Goal: Task Accomplishment & Management: Use online tool/utility

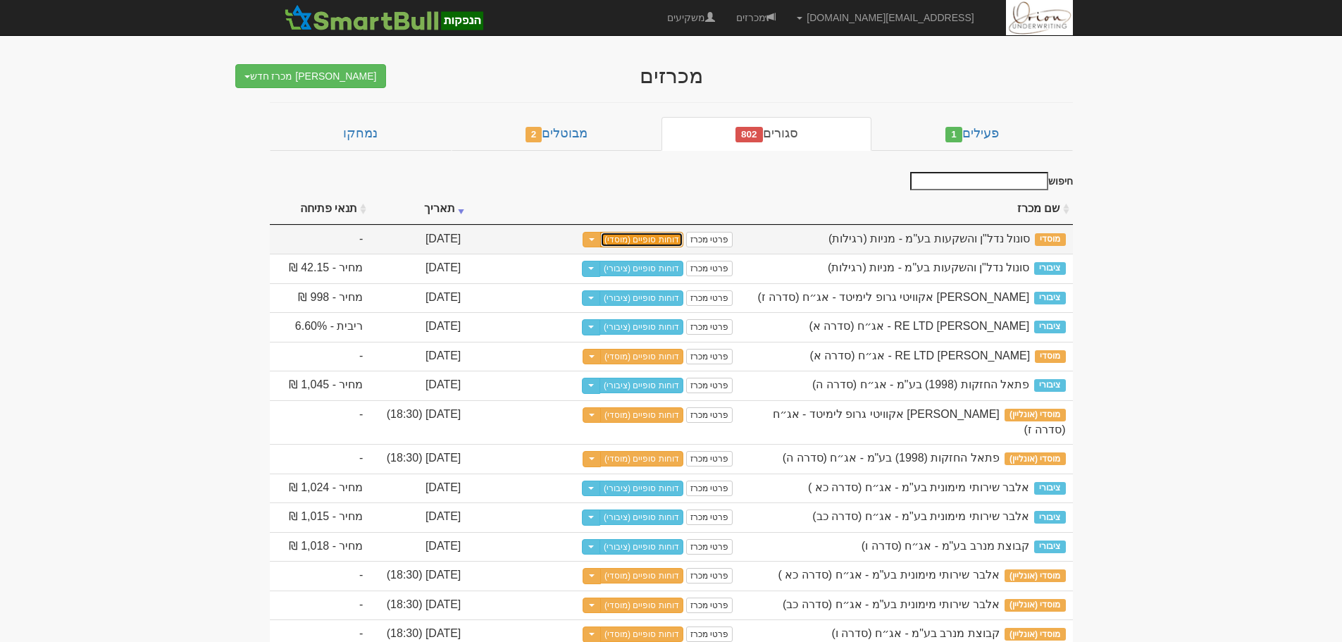
click at [683, 237] on link "דוחות סופיים (מוסדי)" at bounding box center [641, 239] width 83 height 15
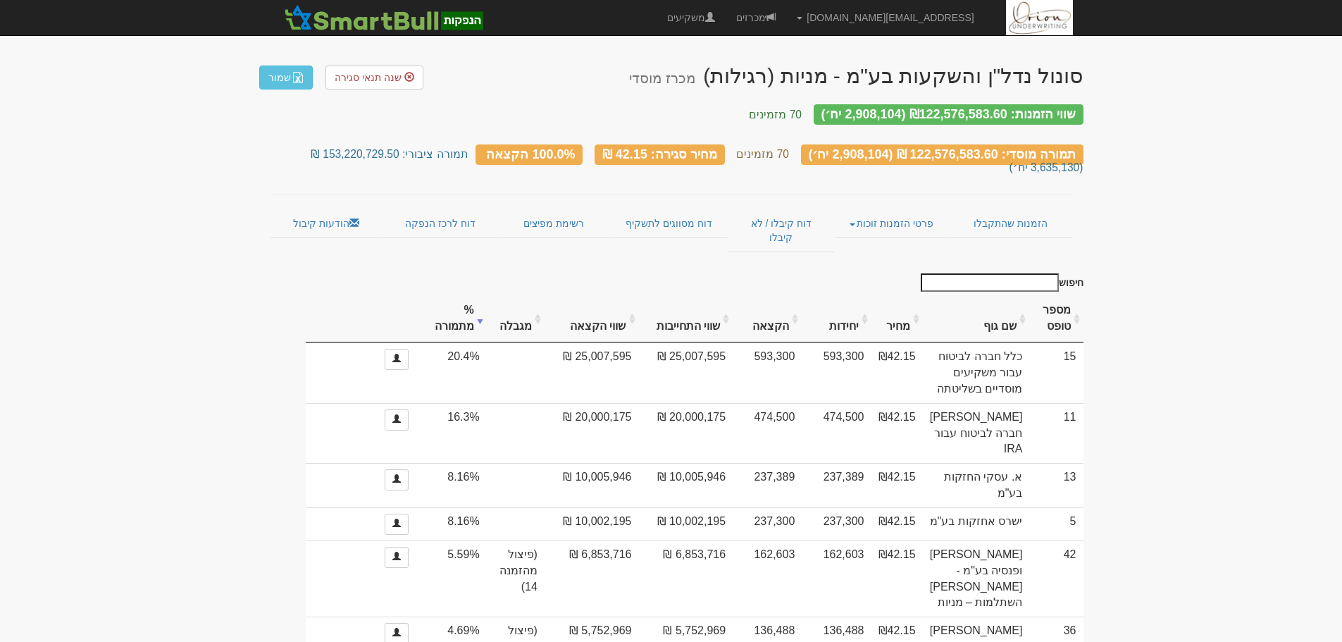
click at [1019, 273] on input "חיפוש" at bounding box center [990, 282] width 138 height 18
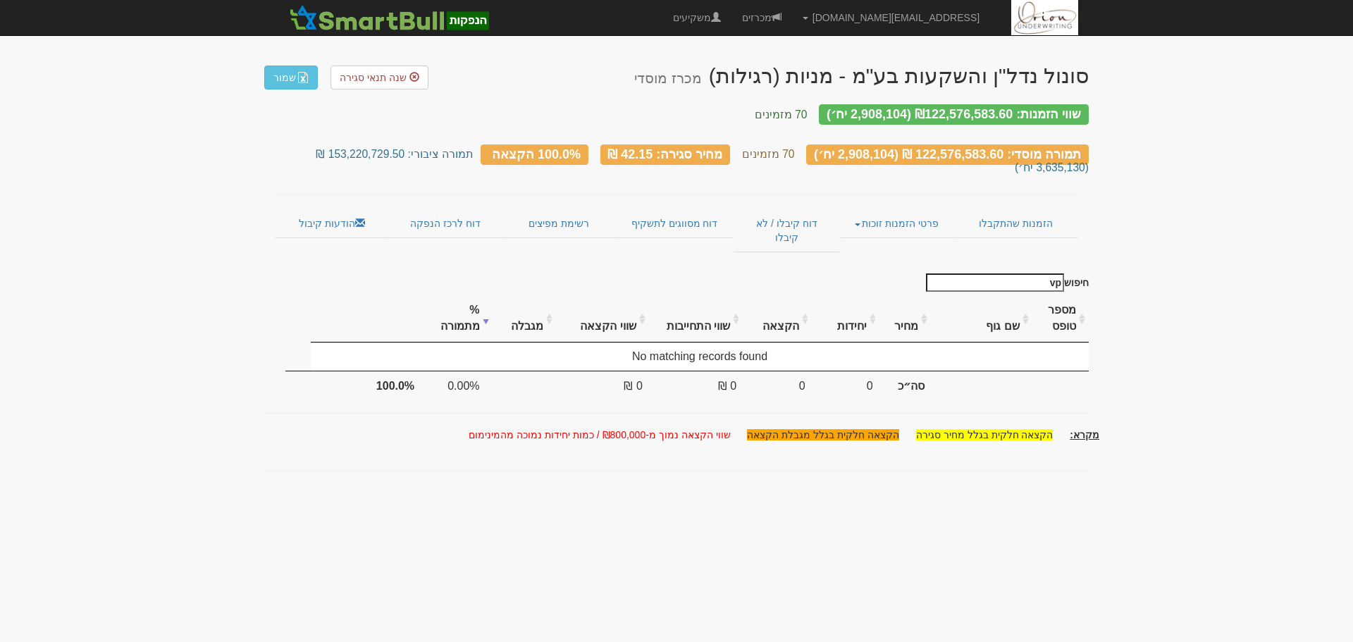
type input "v"
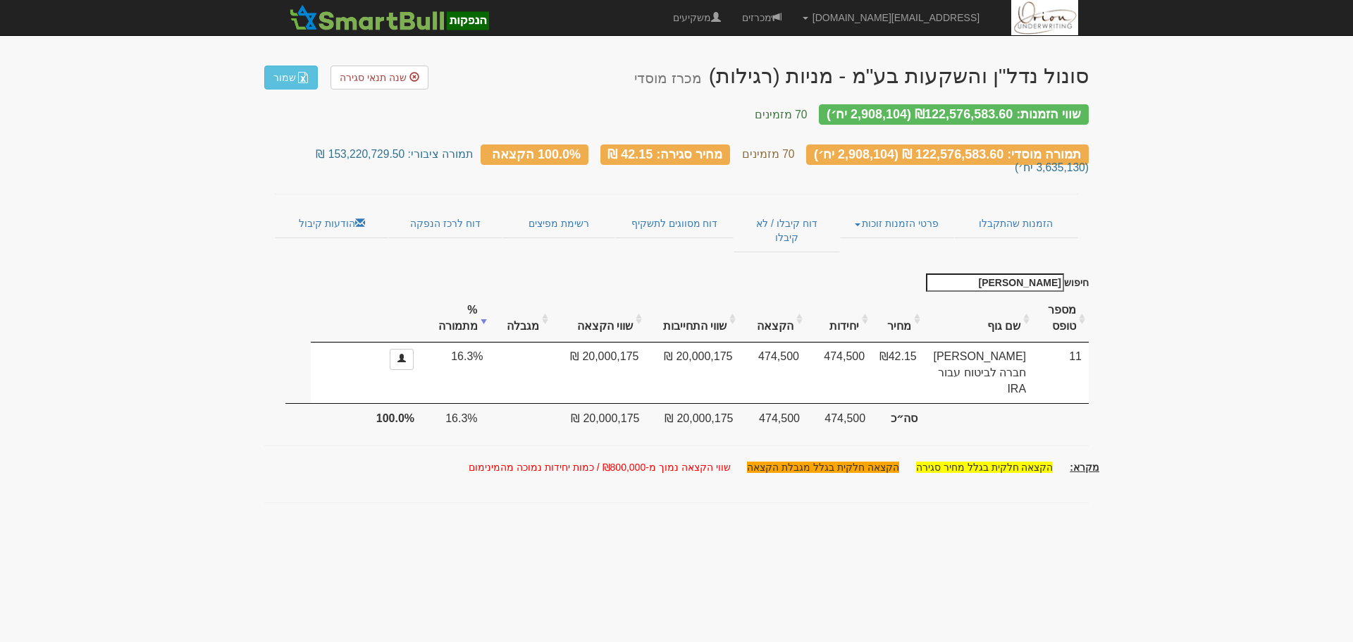
type input "הפניקס"
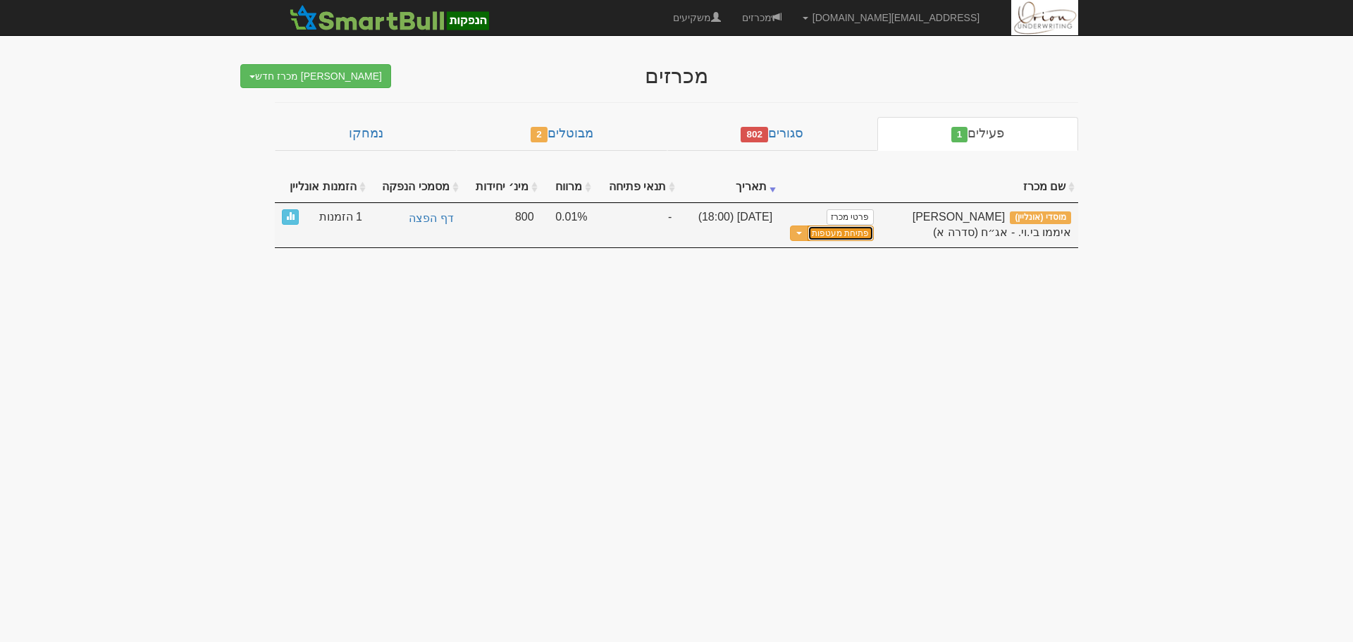
click at [827, 234] on button "פתיחת מעטפות" at bounding box center [840, 233] width 66 height 16
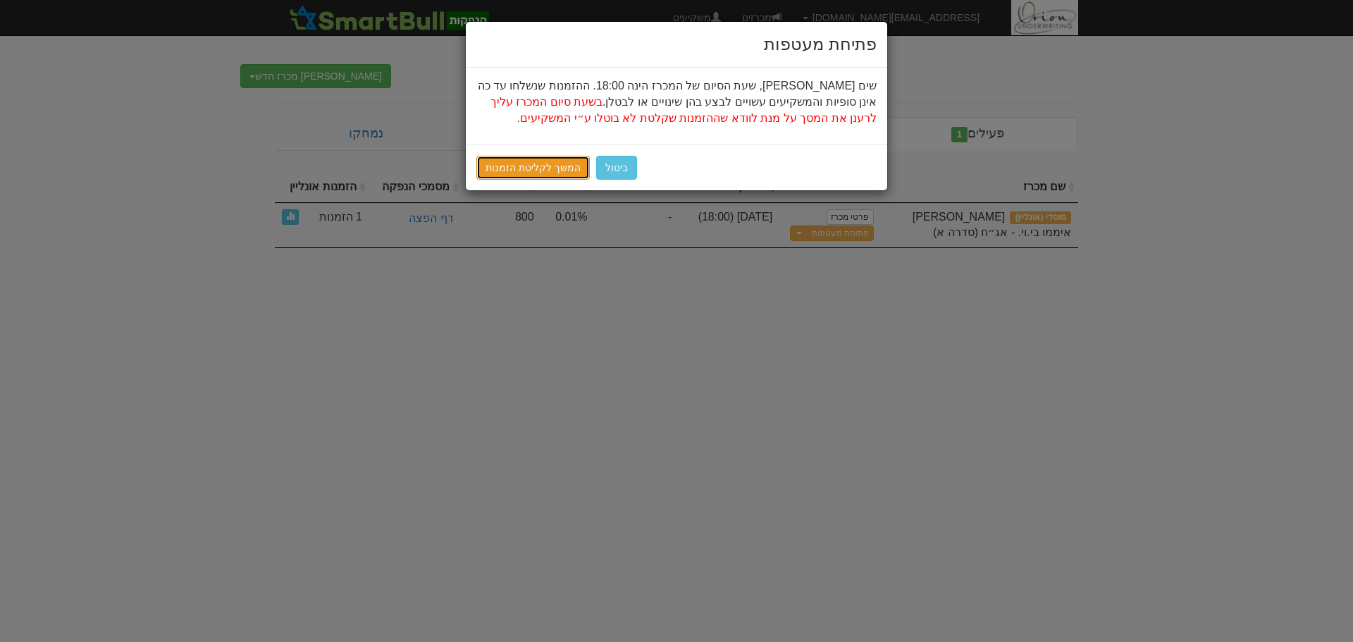
click at [531, 166] on link "המשך לקליטת הזמנות" at bounding box center [532, 168] width 113 height 24
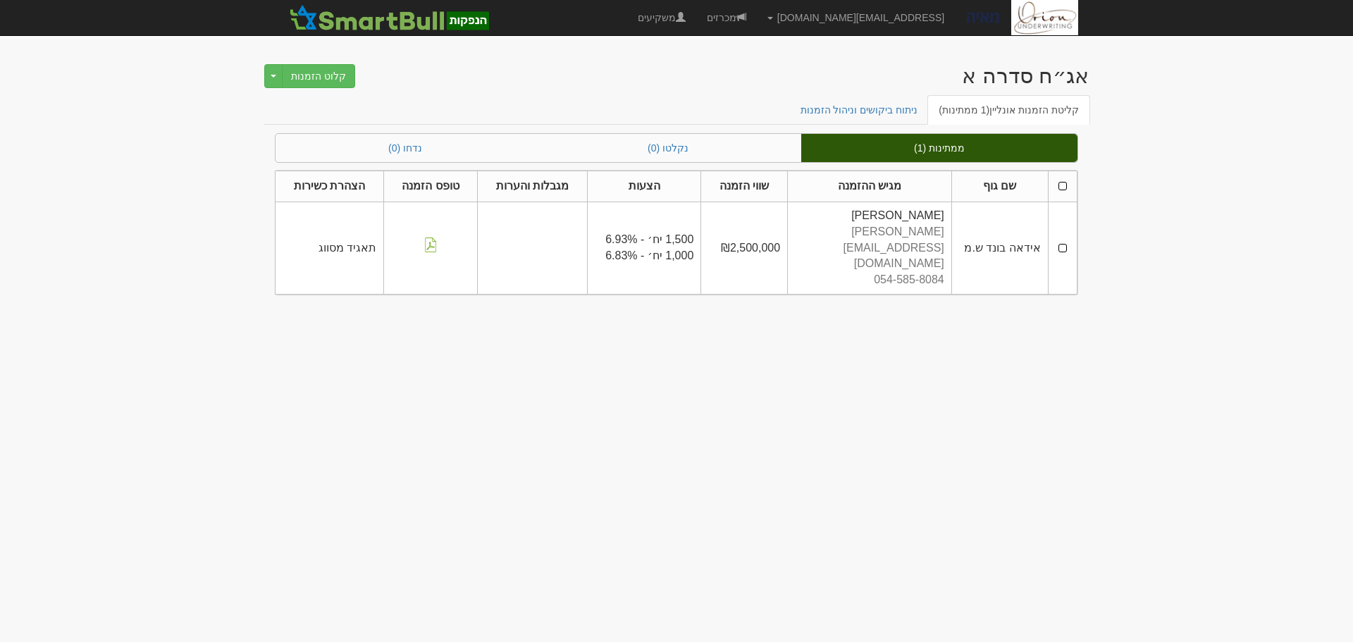
click at [1060, 192] on th at bounding box center [1062, 186] width 29 height 31
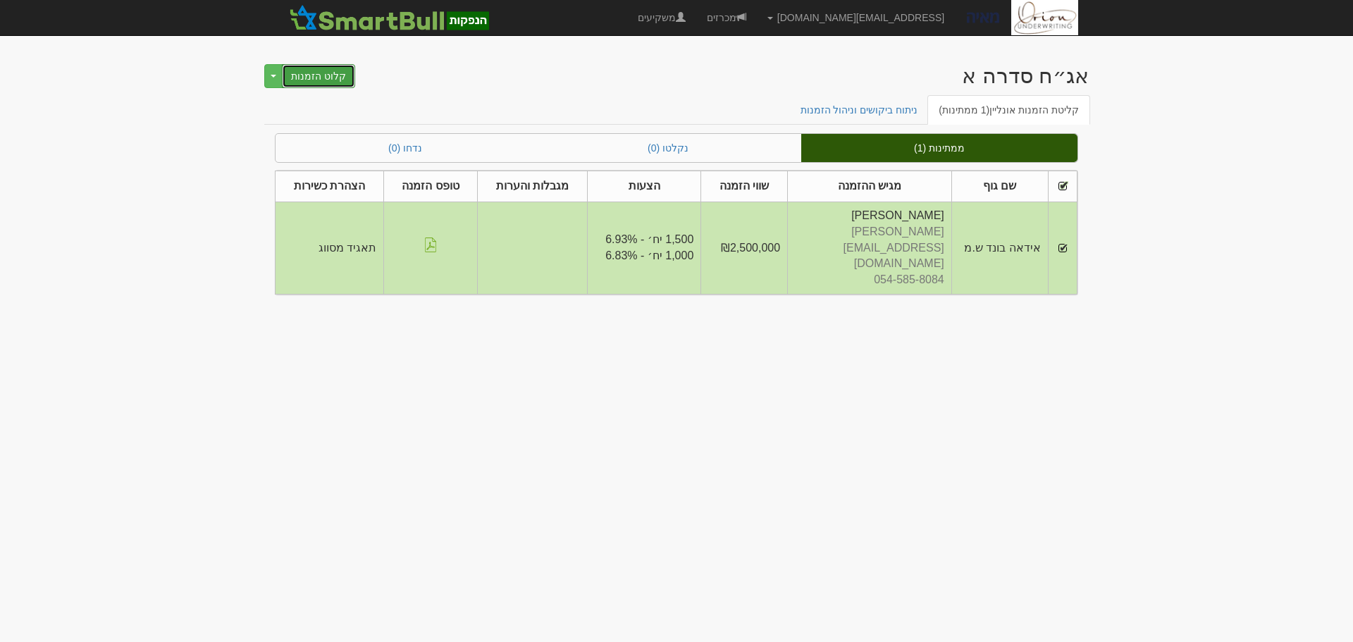
click at [325, 77] on button "קלוט הזמנות" at bounding box center [318, 76] width 73 height 24
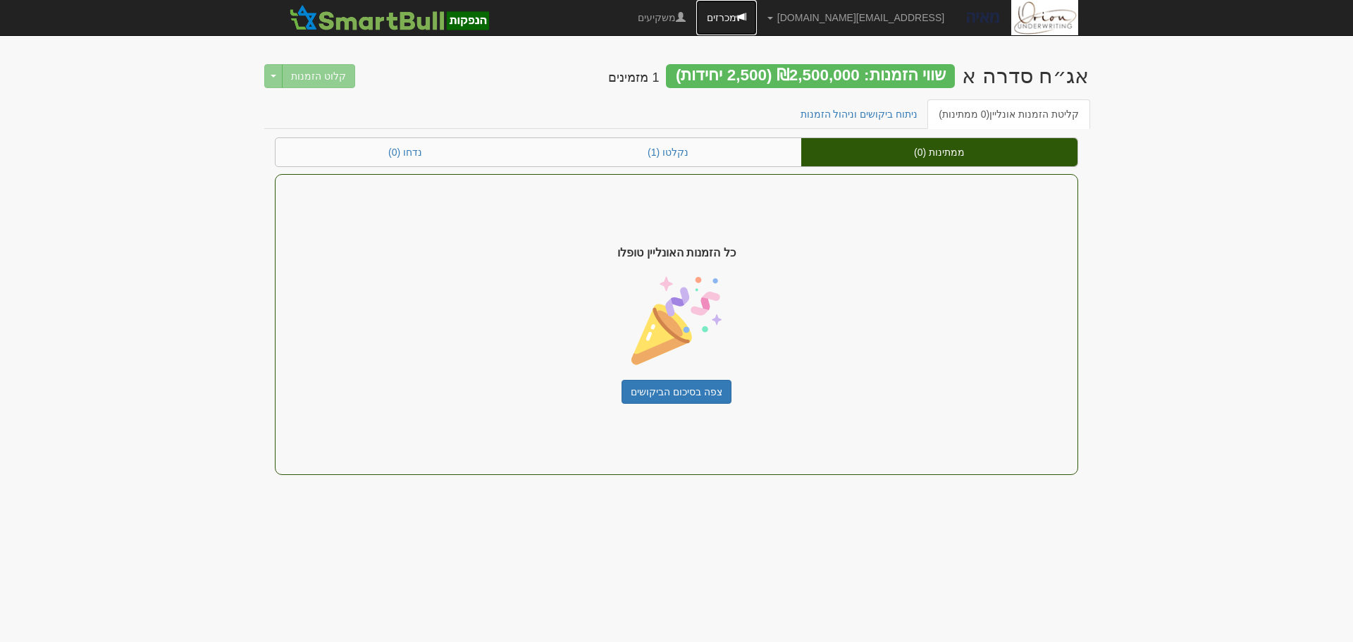
click at [757, 13] on link "מכרזים" at bounding box center [726, 17] width 61 height 35
click at [757, 10] on link "מכרזים" at bounding box center [726, 17] width 61 height 35
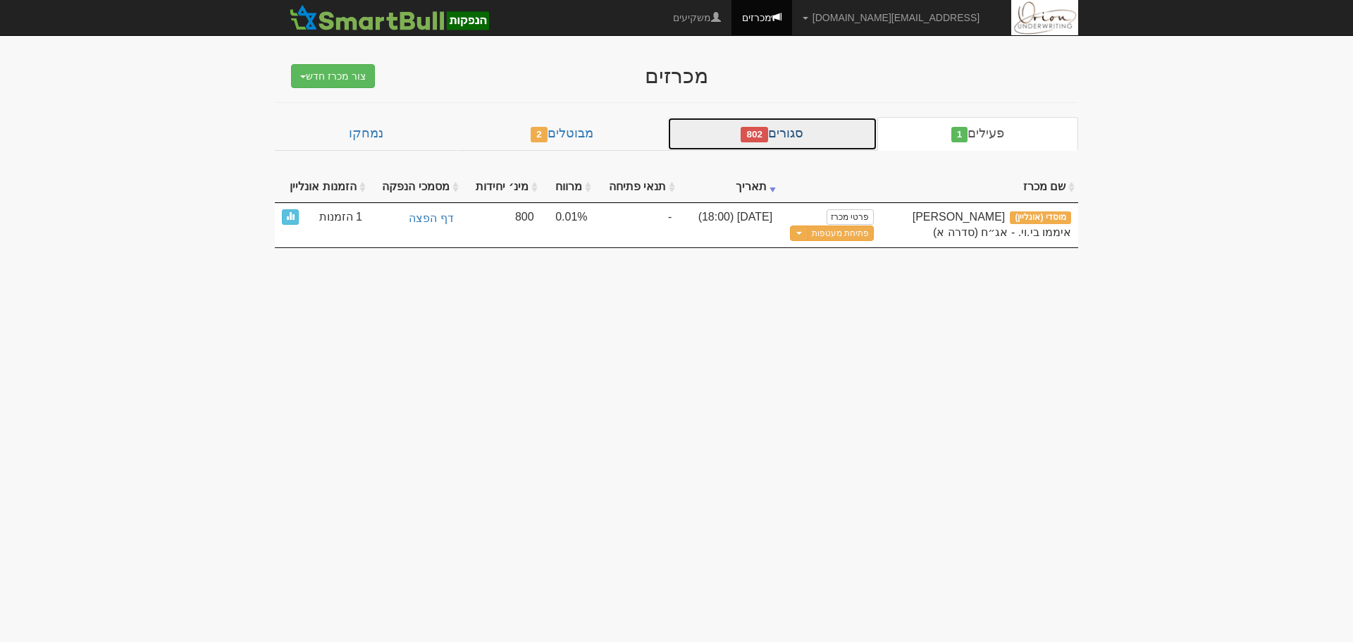
click at [766, 143] on link "סגורים 802" at bounding box center [772, 134] width 210 height 34
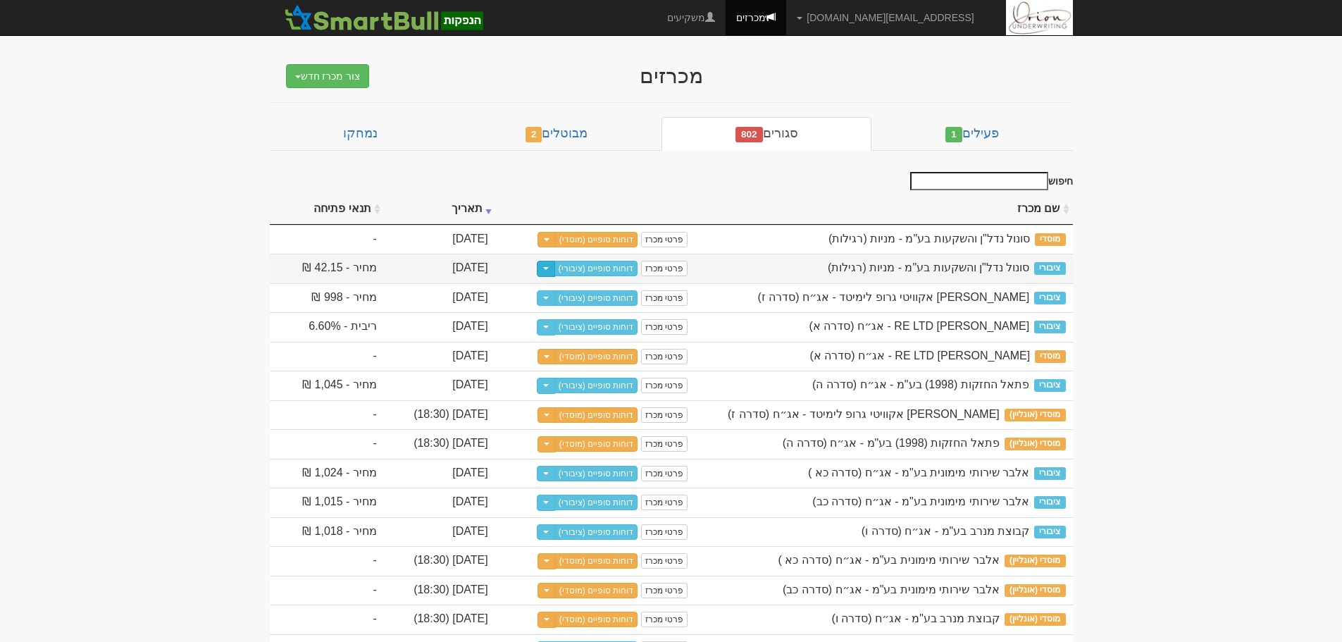
click at [549, 269] on span "button" at bounding box center [546, 268] width 6 height 3
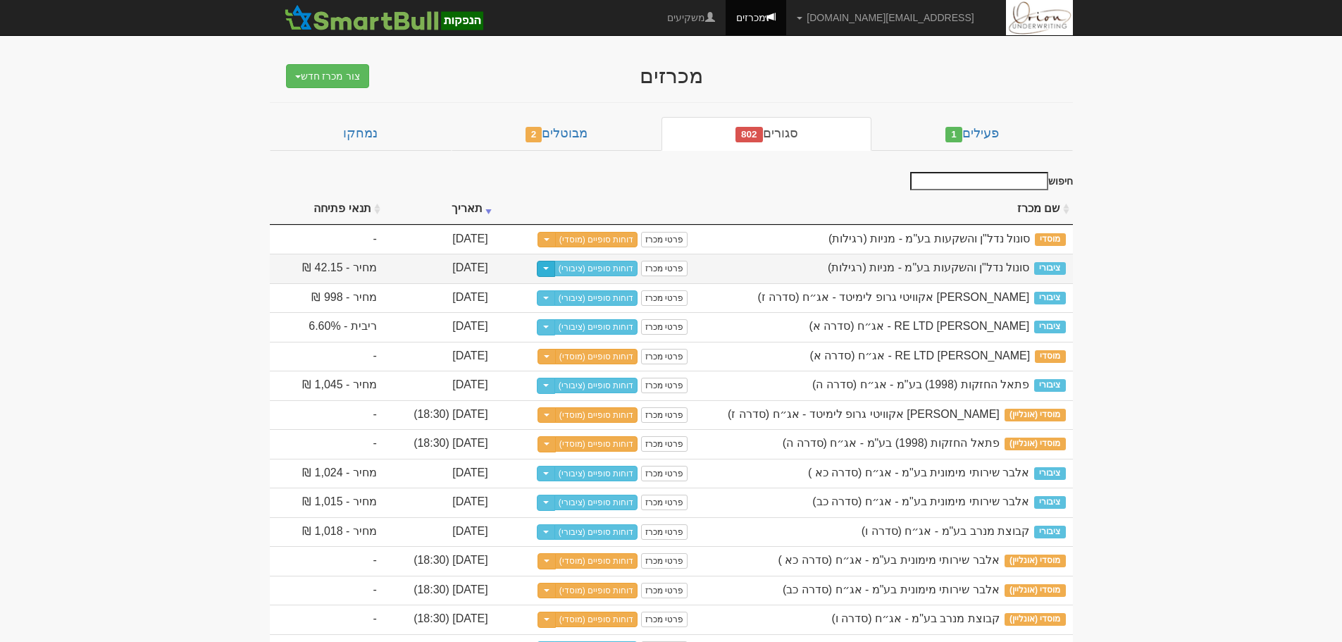
click at [549, 268] on span "button" at bounding box center [546, 268] width 6 height 3
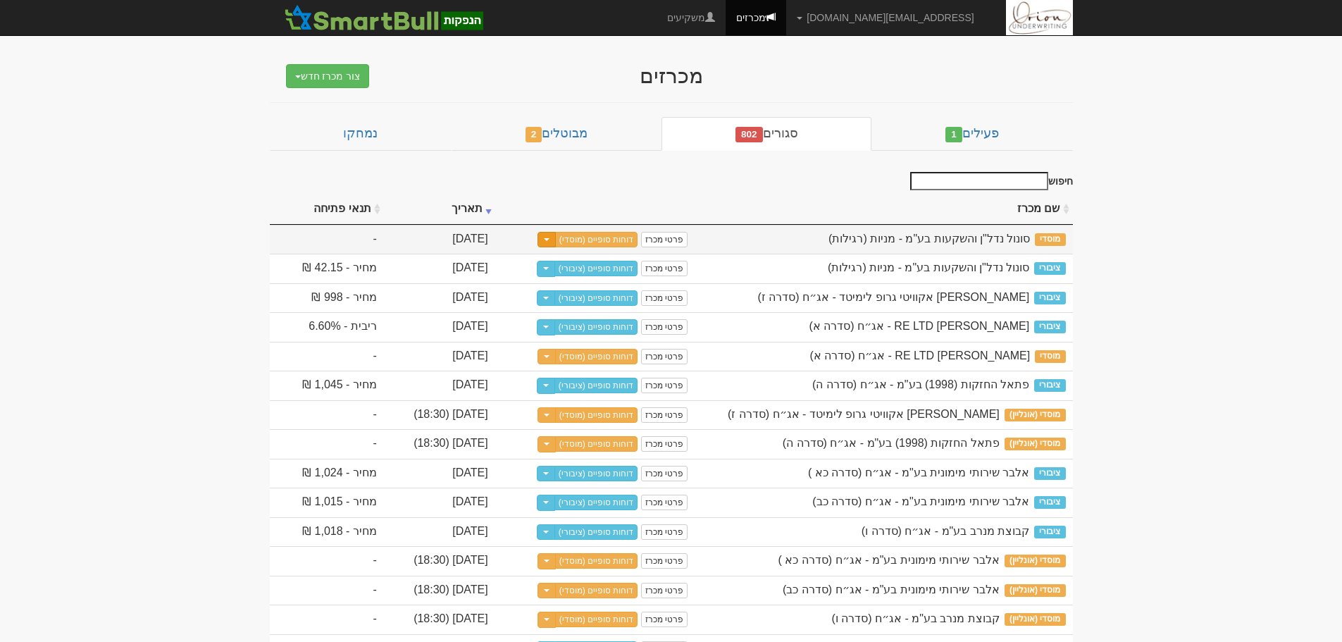
click at [549, 240] on span "button" at bounding box center [547, 239] width 6 height 3
click at [638, 235] on link "דוחות סופיים (מוסדי)" at bounding box center [596, 239] width 83 height 15
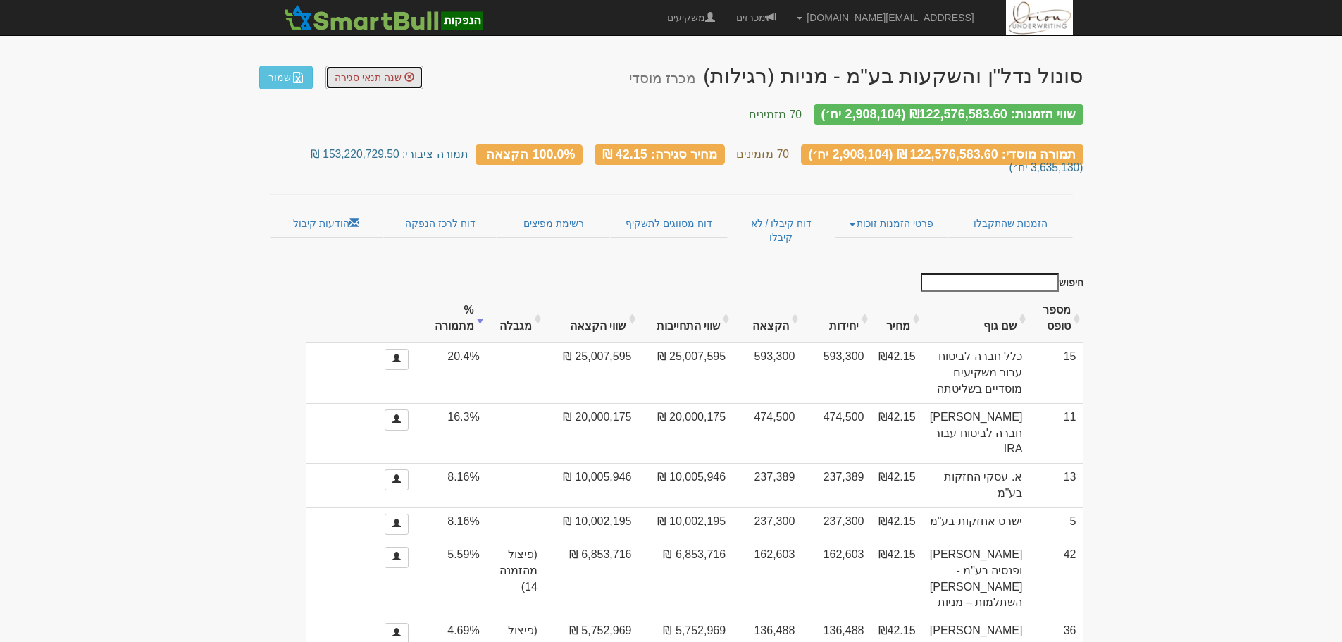
click at [368, 78] on span "שנה תנאי סגירה" at bounding box center [368, 77] width 67 height 11
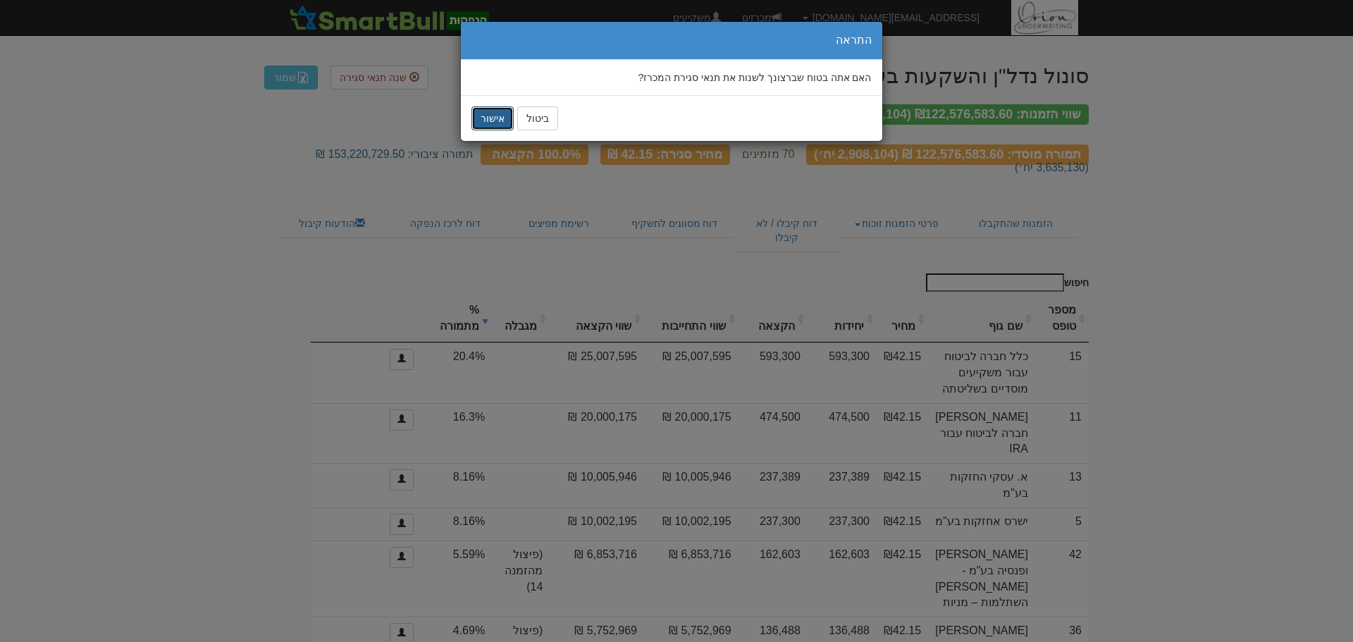
click at [490, 120] on button "אישור" at bounding box center [492, 118] width 42 height 24
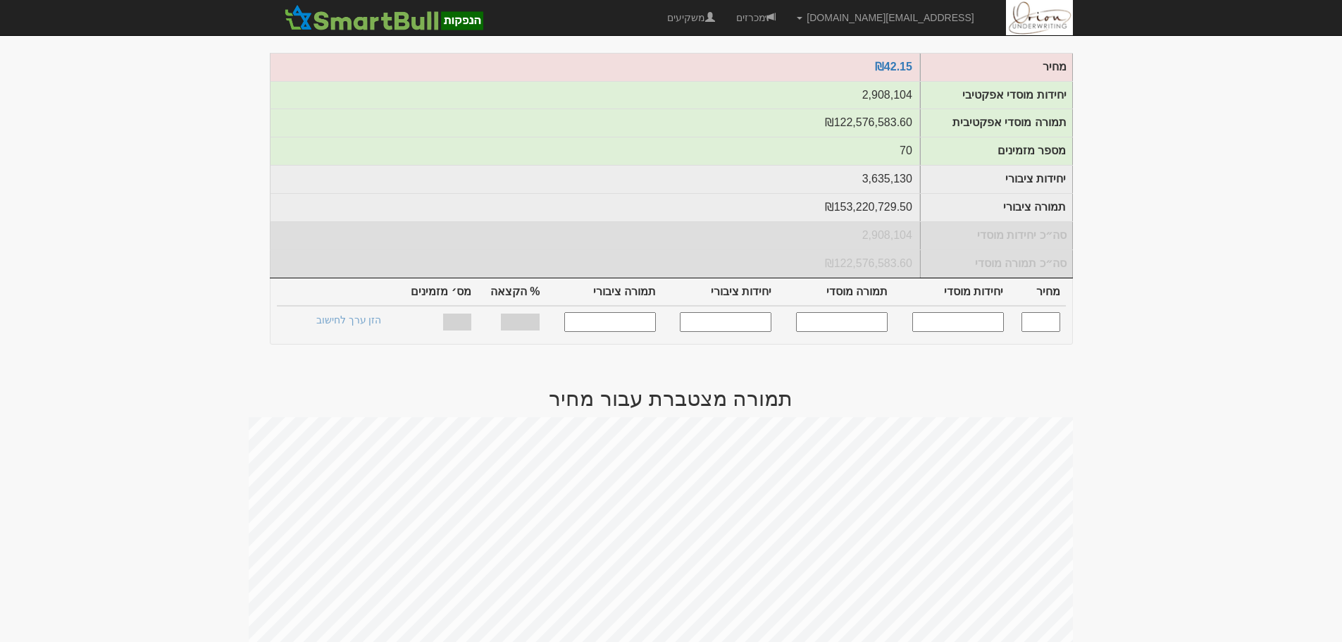
scroll to position [493, 0]
